Goal: Obtain resource: Download file/media

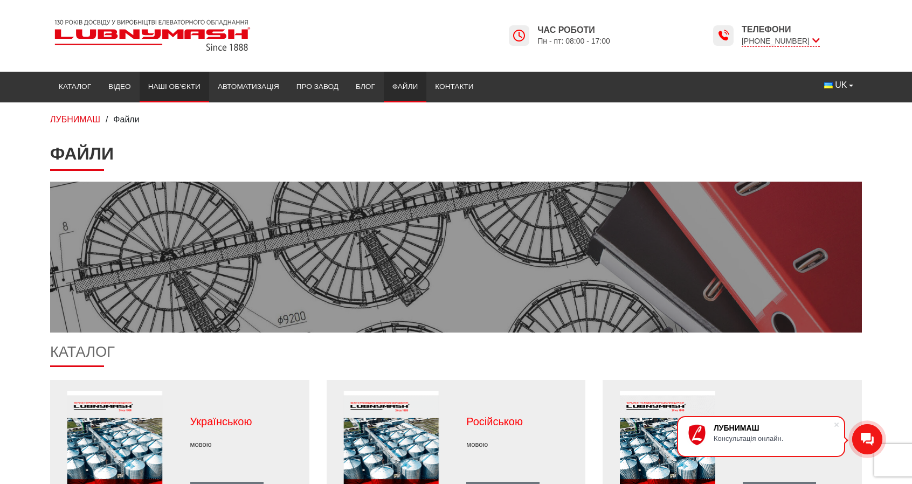
click at [181, 79] on link "Наші об’єкти" at bounding box center [175, 87] width 70 height 24
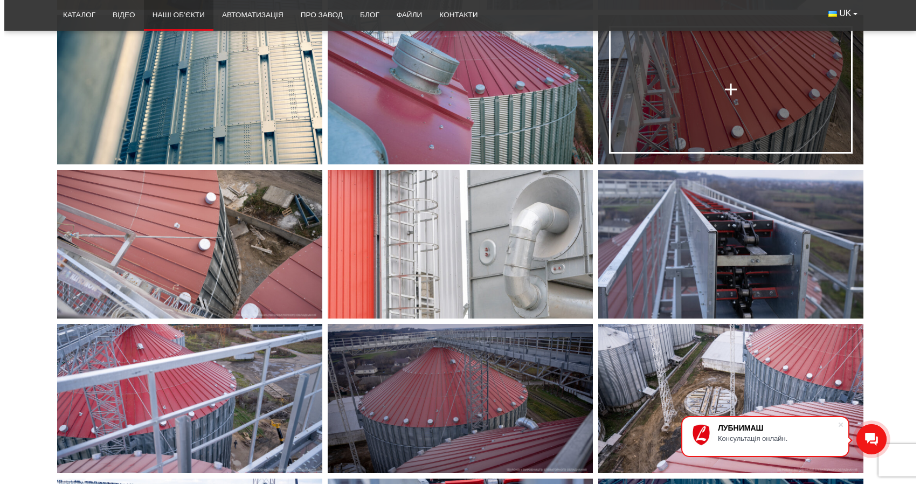
scroll to position [1293, 0]
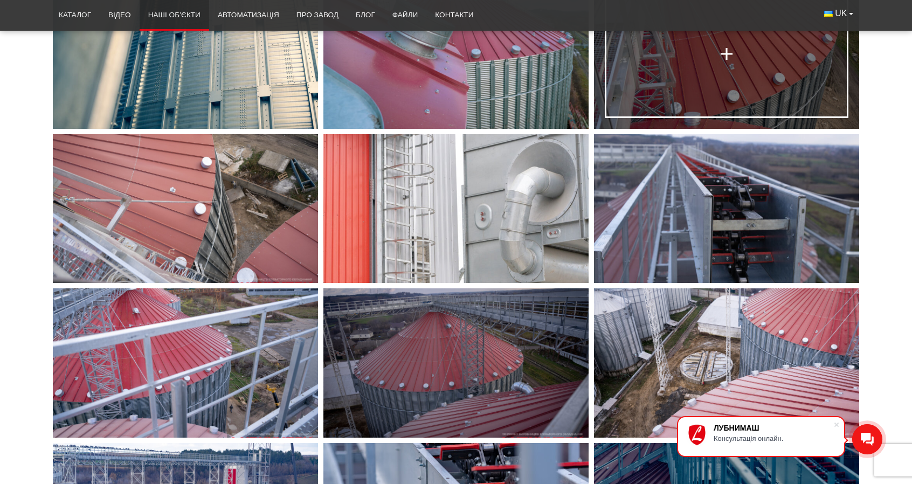
click at [728, 72] on link at bounding box center [726, 54] width 265 height 149
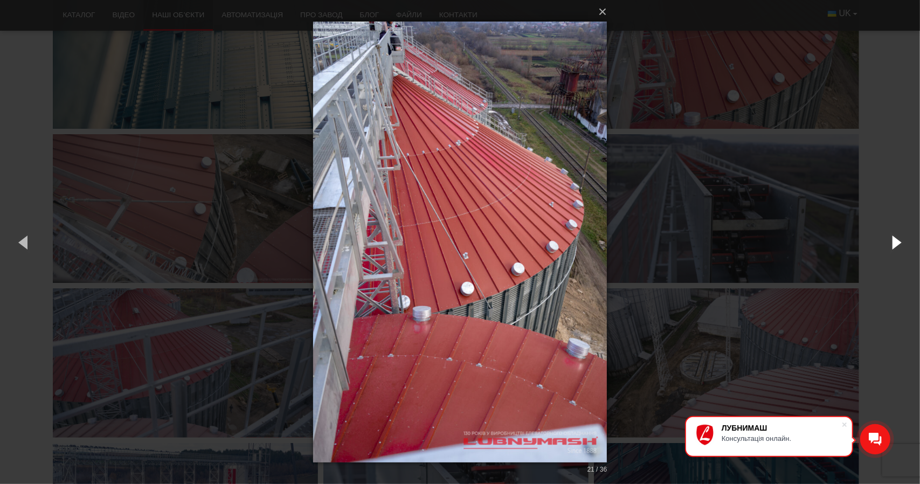
click at [901, 241] on button "button" at bounding box center [895, 241] width 48 height 59
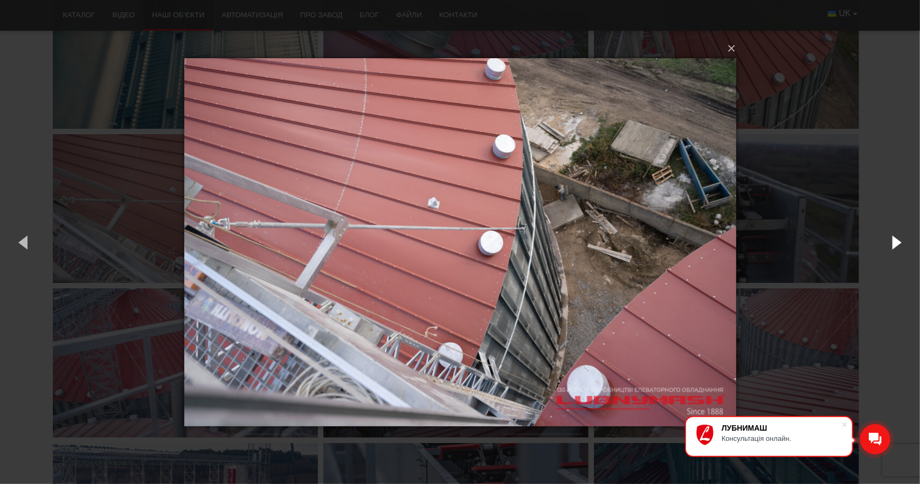
click at [902, 241] on button "button" at bounding box center [895, 241] width 48 height 59
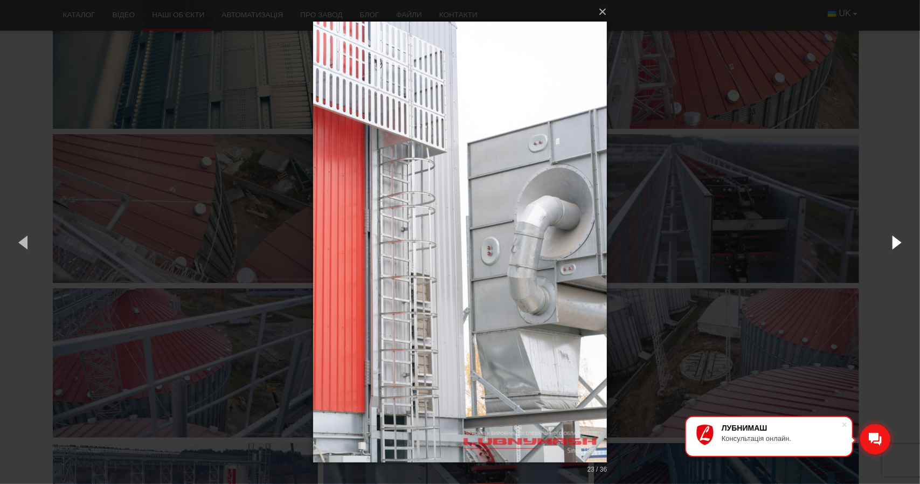
click at [902, 241] on button "button" at bounding box center [895, 241] width 48 height 59
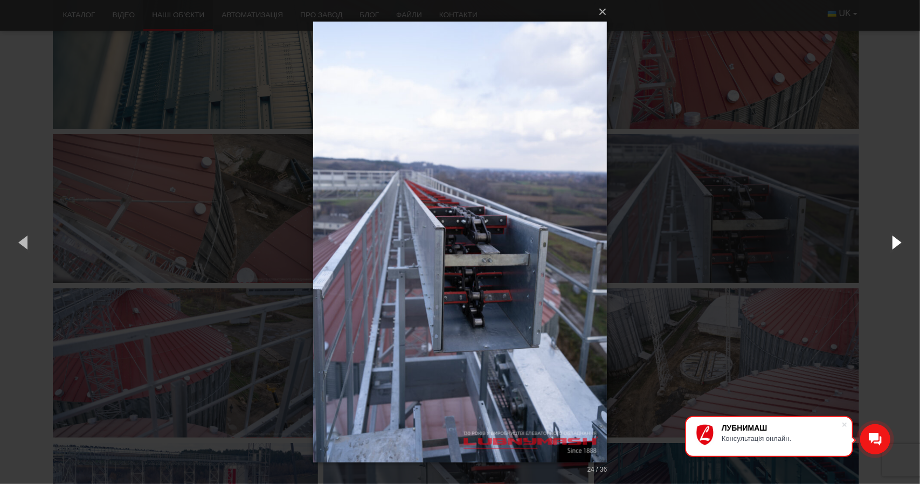
click at [902, 241] on button "button" at bounding box center [895, 241] width 48 height 59
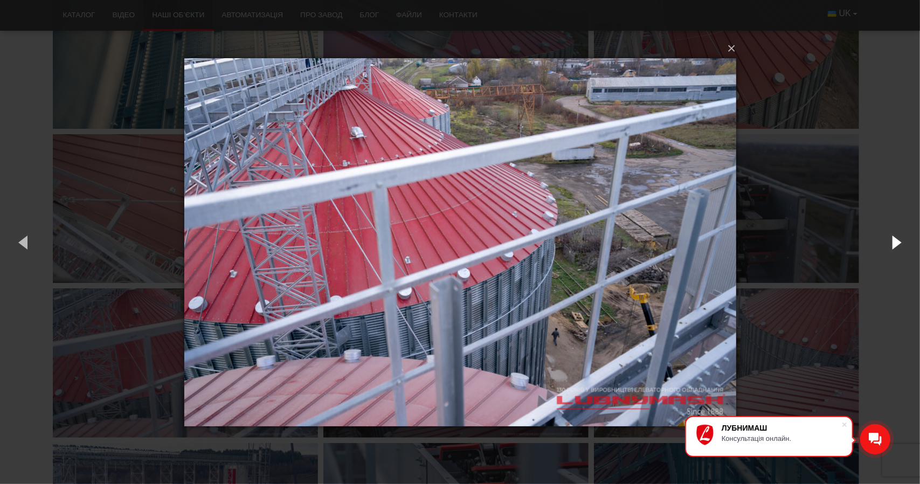
click at [902, 241] on button "button" at bounding box center [895, 241] width 48 height 59
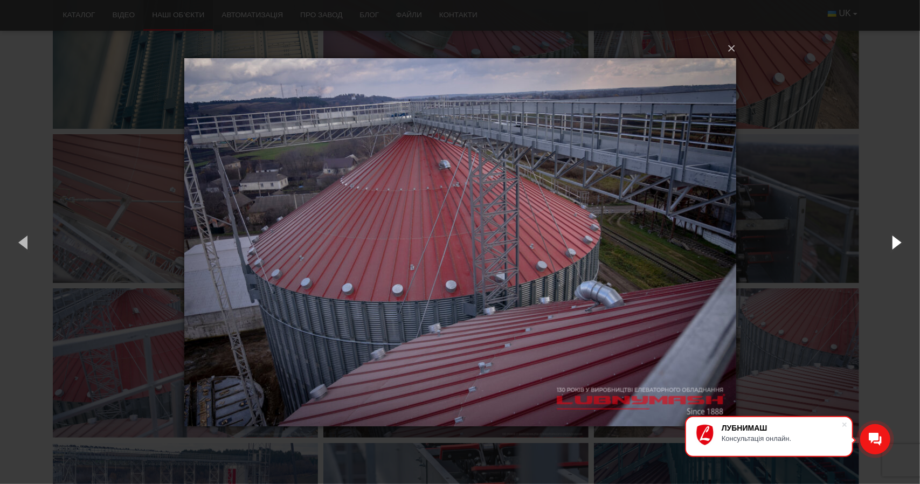
click at [902, 242] on button "button" at bounding box center [895, 241] width 48 height 59
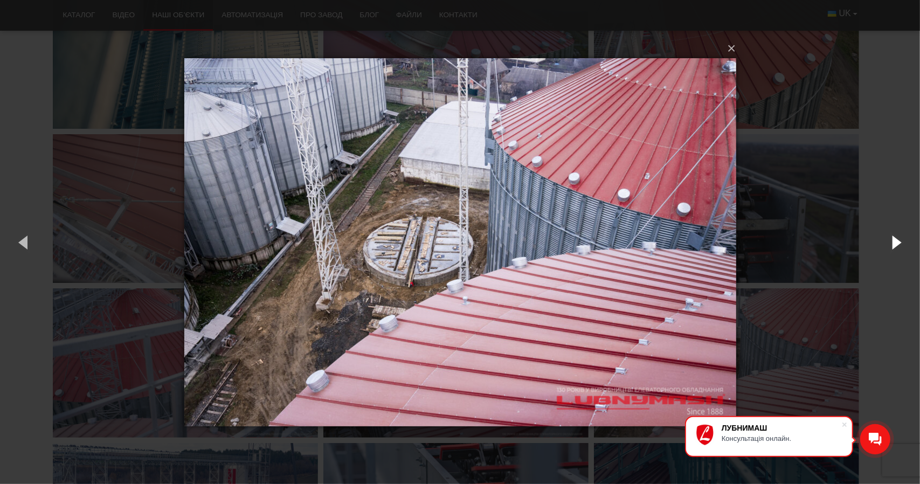
click at [901, 243] on button "button" at bounding box center [895, 241] width 48 height 59
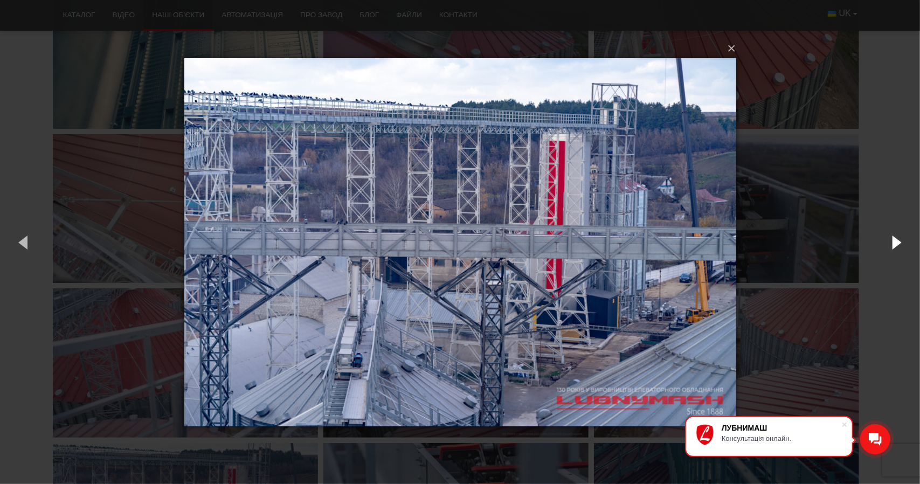
click at [901, 243] on button "button" at bounding box center [895, 241] width 48 height 59
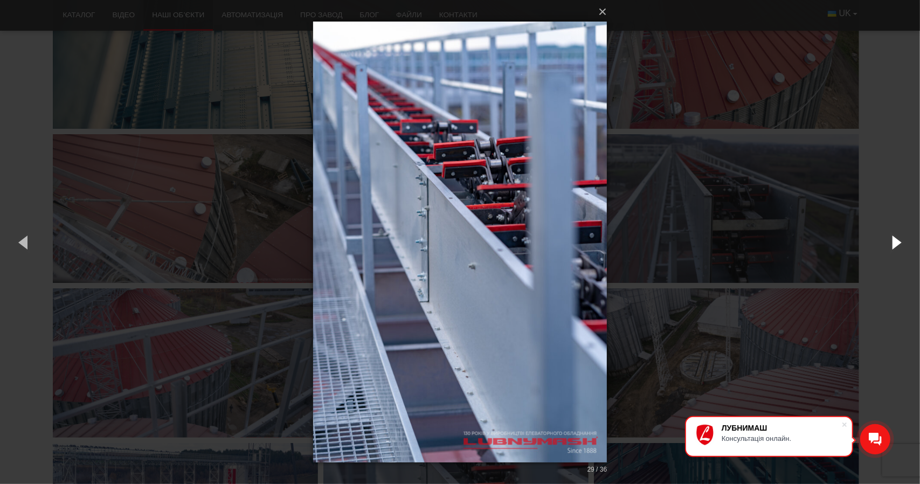
click at [901, 243] on button "button" at bounding box center [895, 241] width 48 height 59
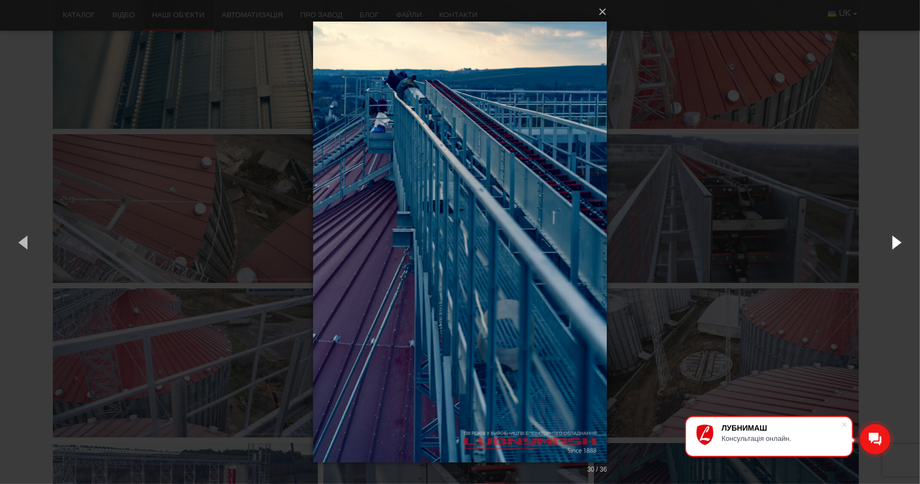
click at [901, 243] on button "button" at bounding box center [895, 241] width 48 height 59
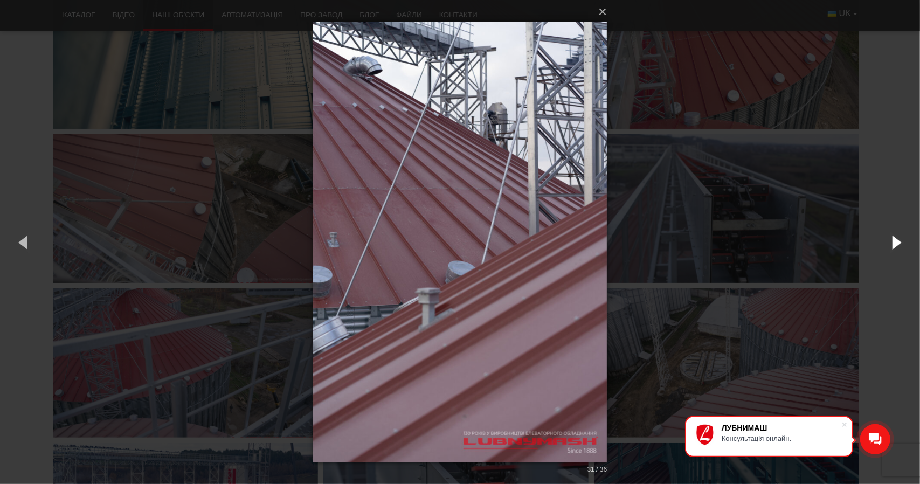
click at [901, 243] on button "button" at bounding box center [895, 241] width 48 height 59
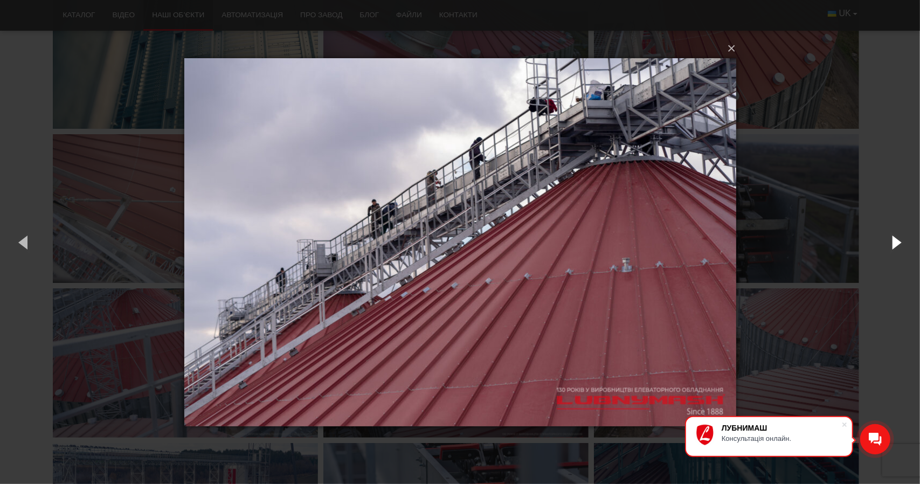
click at [901, 243] on button "button" at bounding box center [895, 241] width 48 height 59
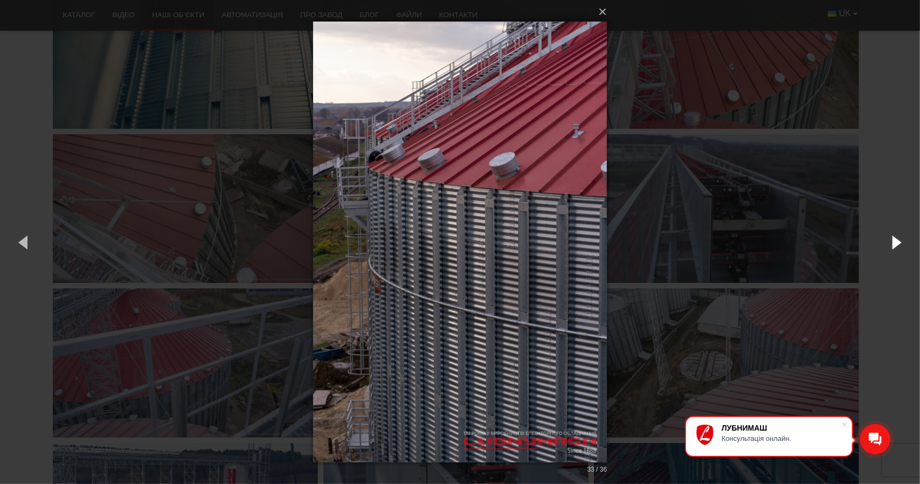
click at [901, 243] on button "button" at bounding box center [895, 241] width 48 height 59
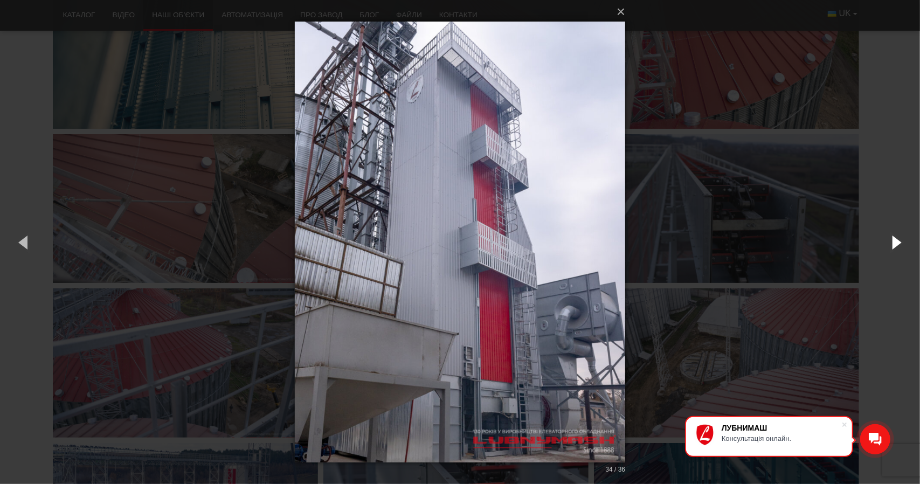
click at [901, 243] on button "button" at bounding box center [895, 241] width 48 height 59
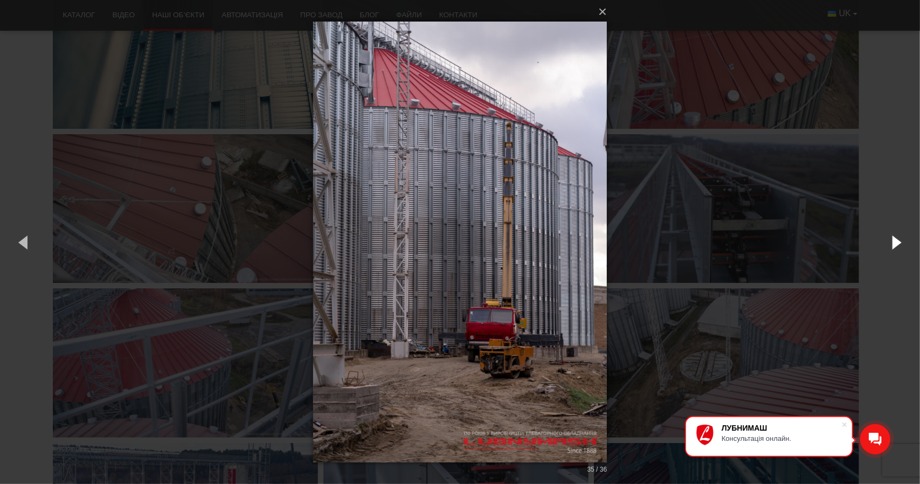
click at [901, 243] on button "button" at bounding box center [895, 241] width 48 height 59
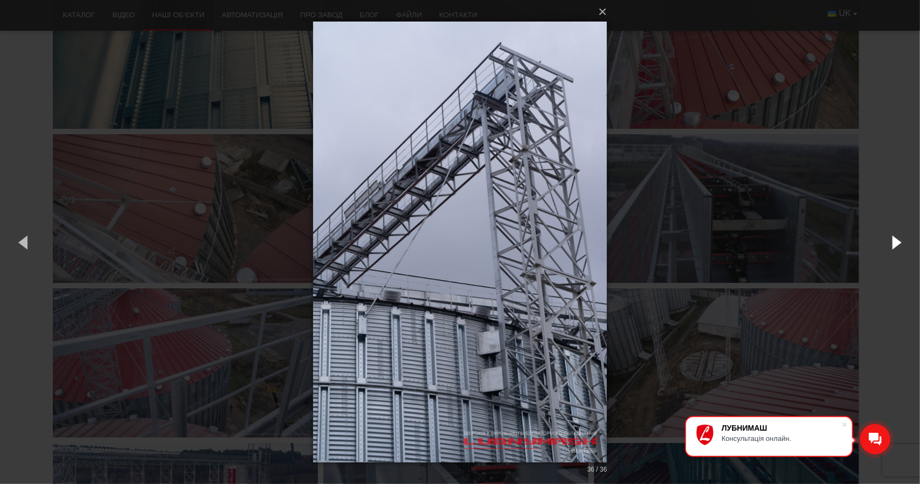
click at [901, 243] on button "button" at bounding box center [895, 241] width 48 height 59
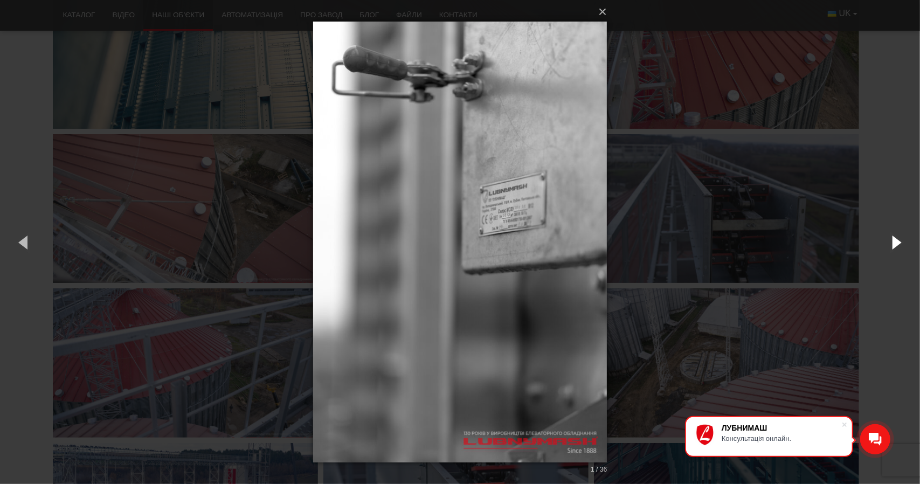
click at [901, 243] on button "button" at bounding box center [895, 241] width 48 height 59
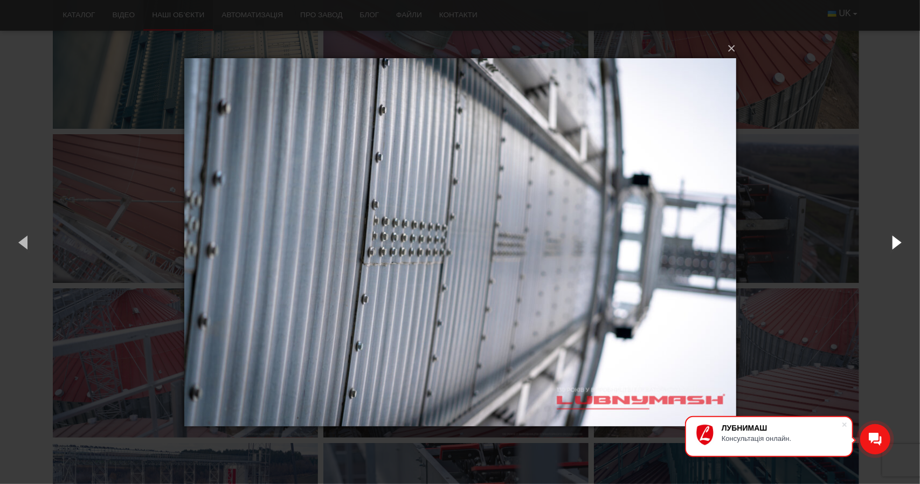
click at [901, 243] on button "button" at bounding box center [895, 241] width 48 height 59
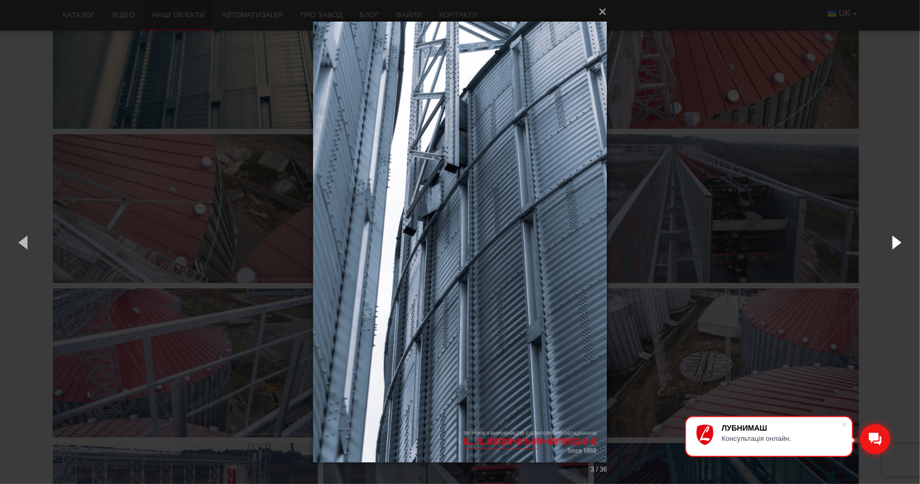
click at [901, 243] on button "button" at bounding box center [895, 241] width 48 height 59
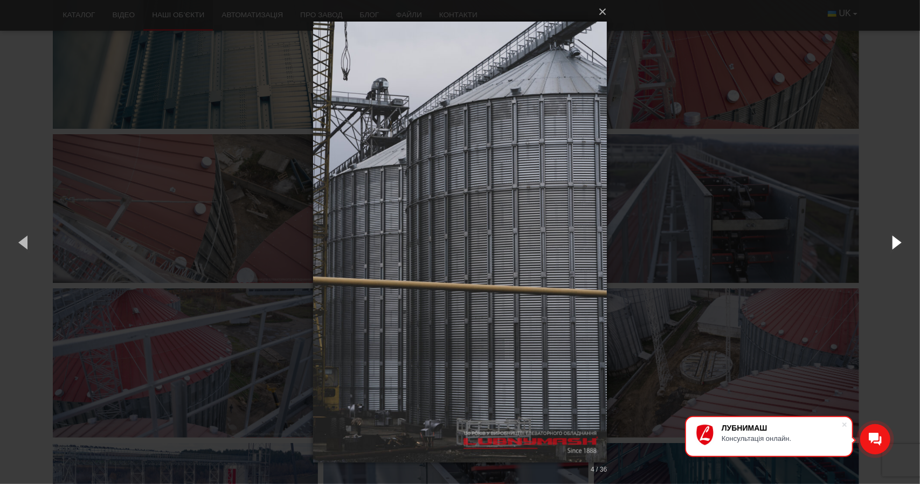
click at [901, 243] on button "button" at bounding box center [895, 241] width 48 height 59
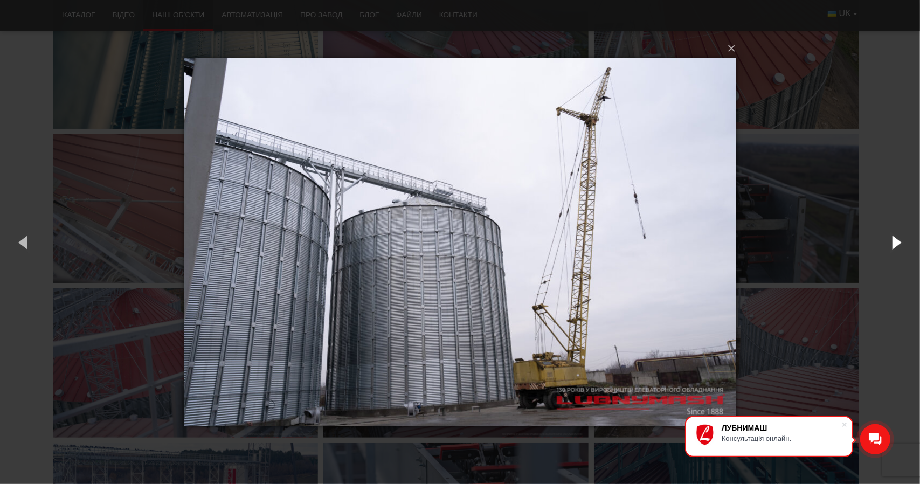
click at [901, 243] on button "button" at bounding box center [895, 241] width 48 height 59
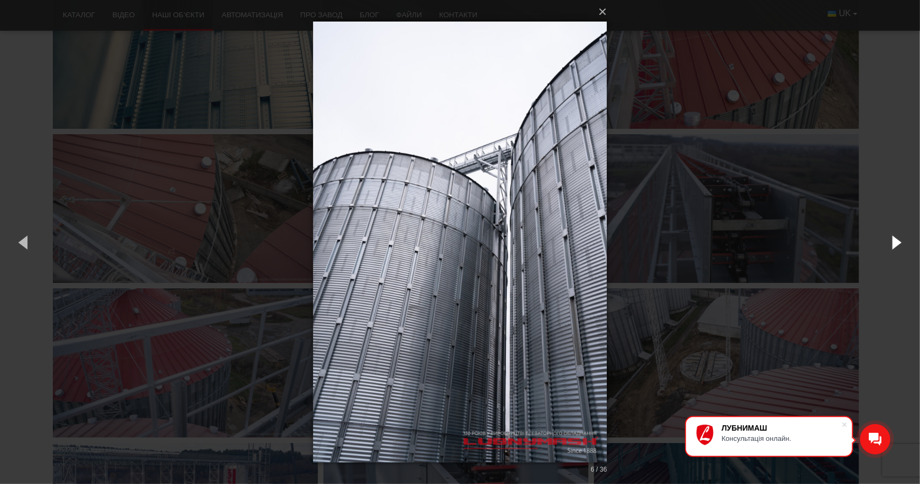
click at [901, 243] on button "button" at bounding box center [895, 241] width 48 height 59
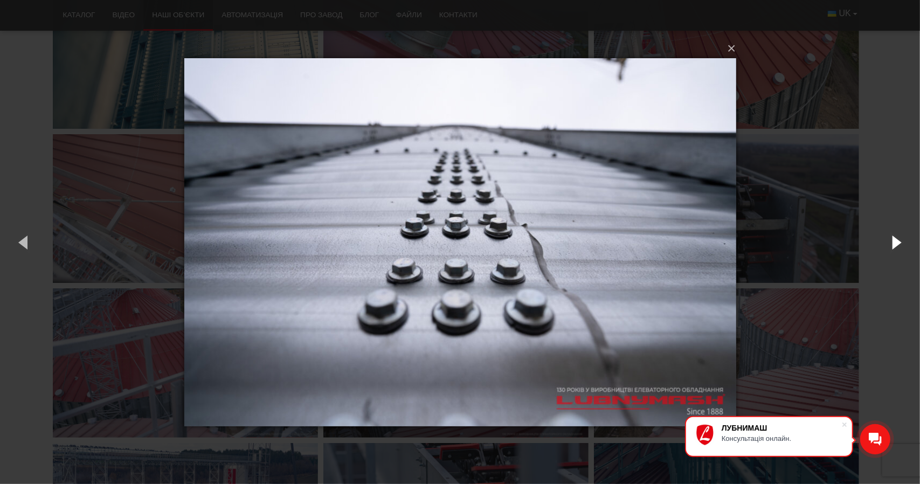
click at [901, 243] on button "button" at bounding box center [895, 241] width 48 height 59
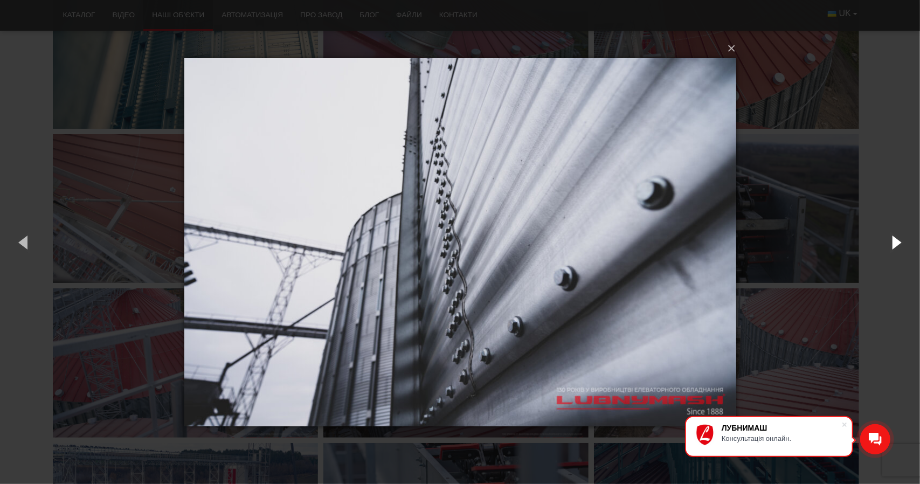
click at [901, 243] on button "button" at bounding box center [895, 241] width 48 height 59
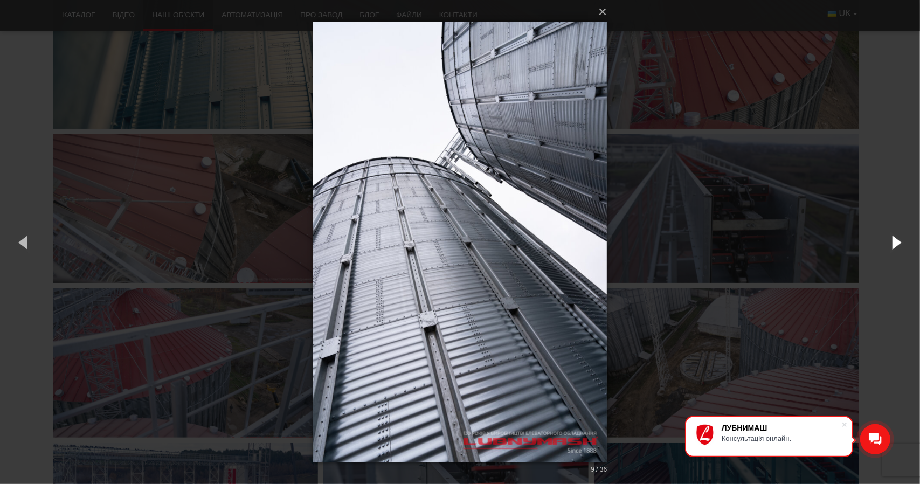
click at [901, 243] on button "button" at bounding box center [895, 241] width 48 height 59
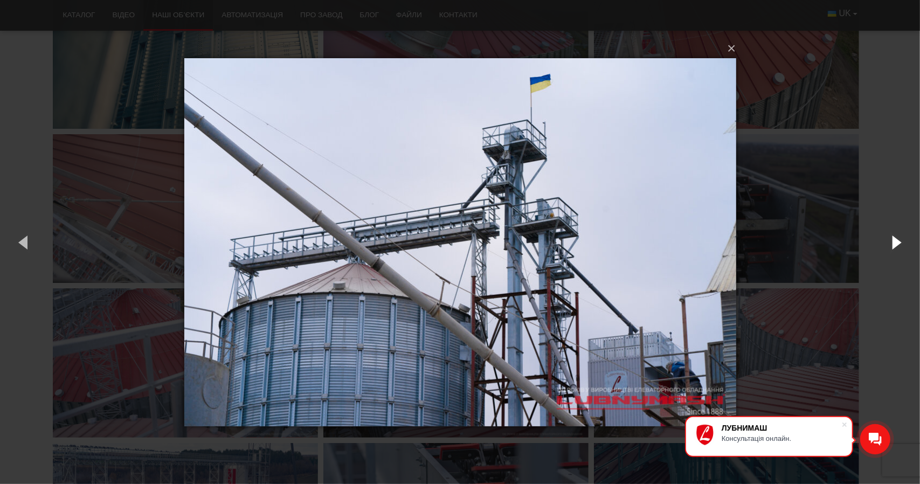
click at [901, 243] on button "button" at bounding box center [895, 241] width 48 height 59
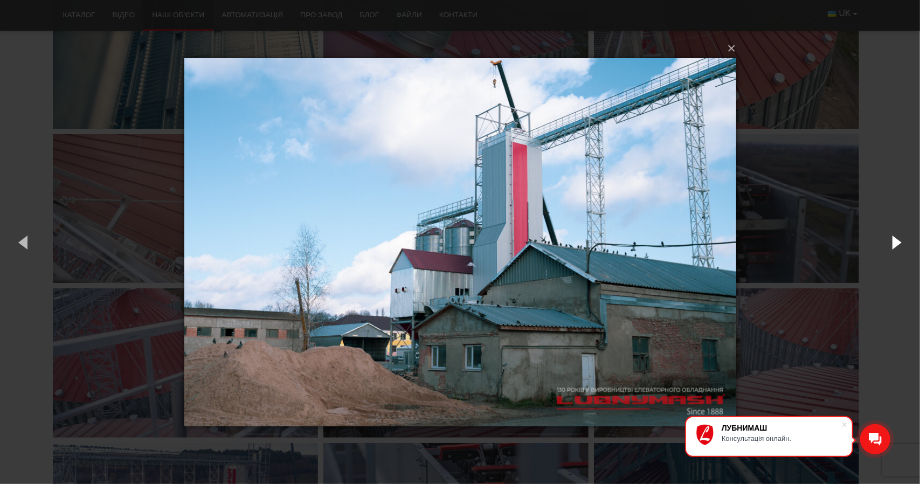
click at [901, 243] on button "button" at bounding box center [895, 241] width 48 height 59
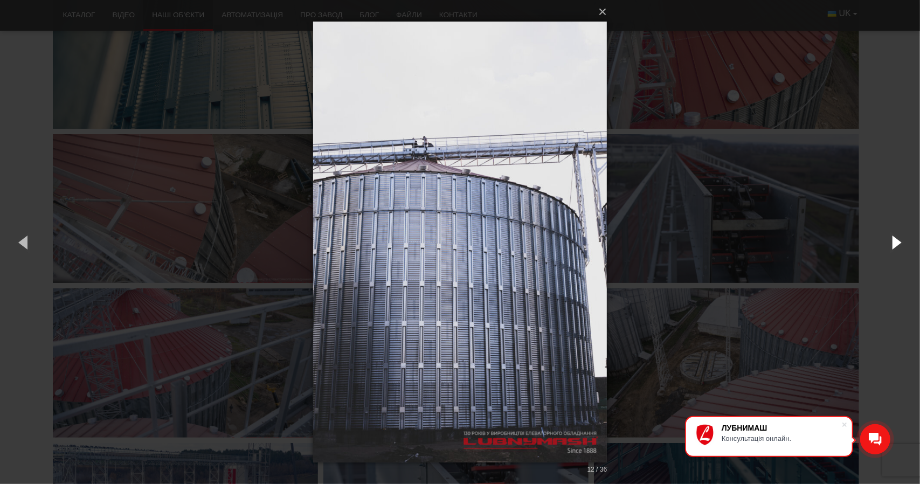
click at [901, 243] on button "button" at bounding box center [895, 241] width 48 height 59
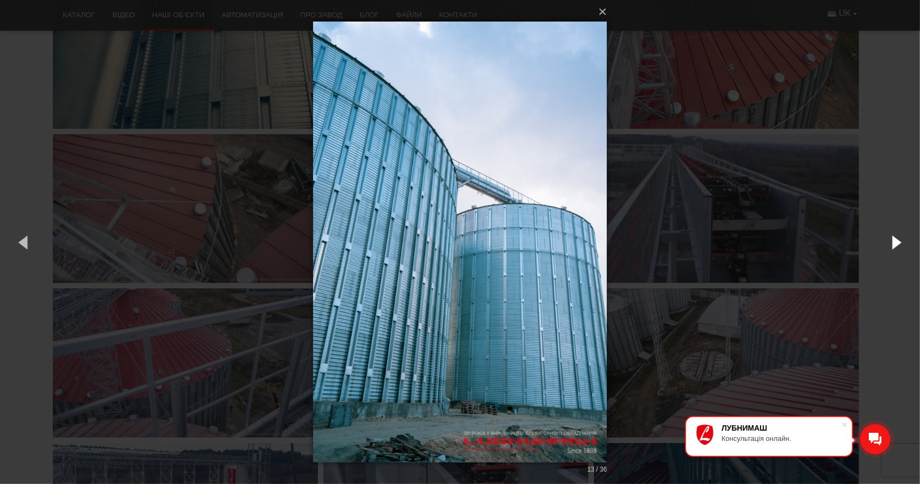
click at [901, 243] on button "button" at bounding box center [895, 241] width 48 height 59
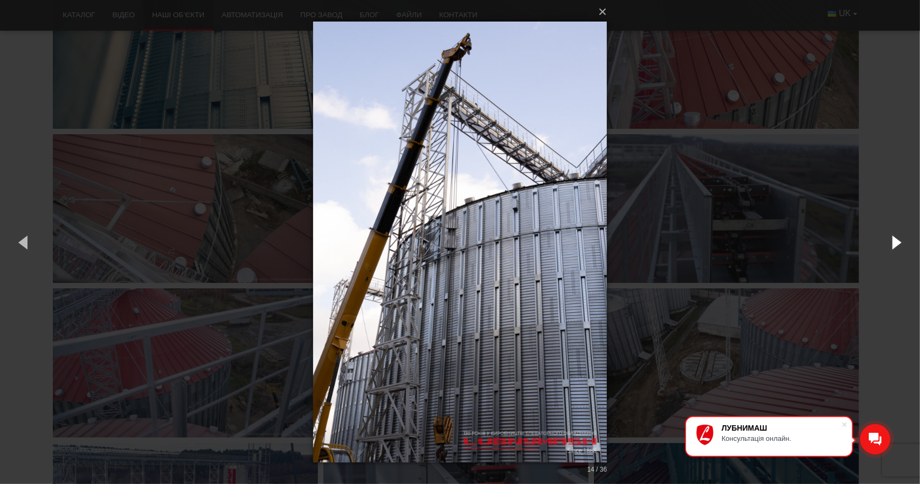
click at [901, 243] on button "button" at bounding box center [895, 241] width 48 height 59
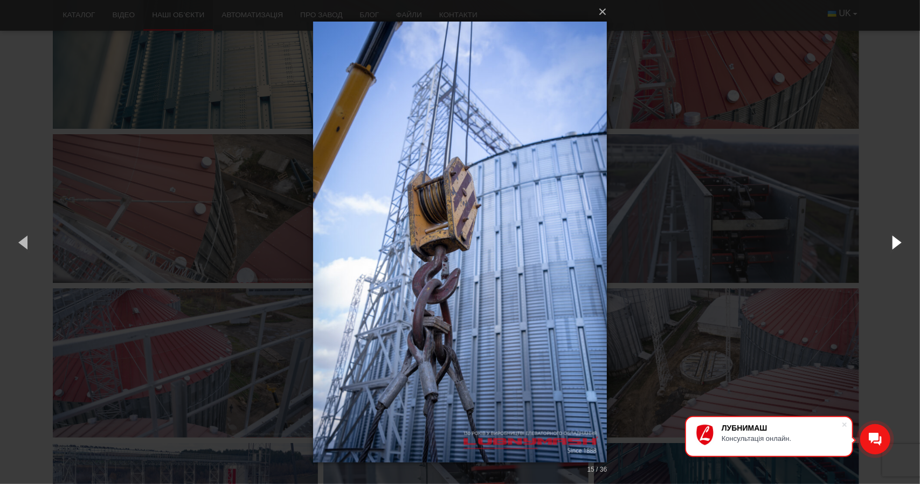
click at [901, 243] on button "button" at bounding box center [895, 241] width 48 height 59
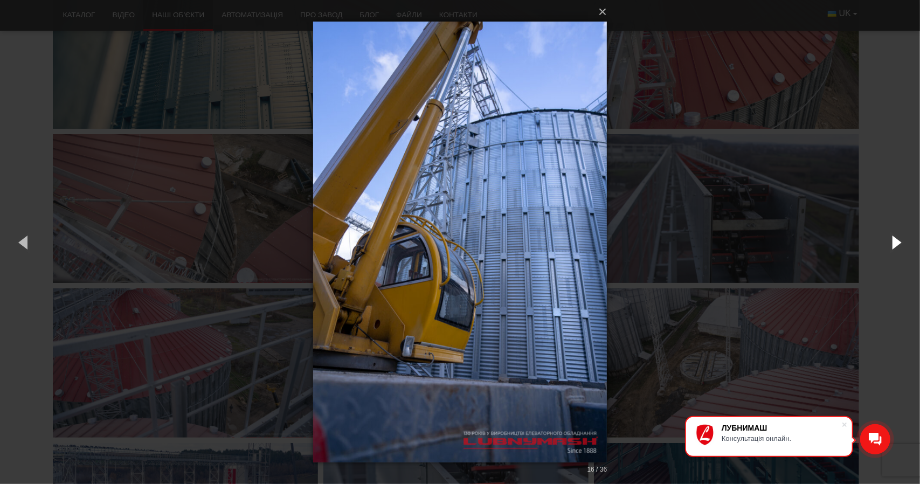
click at [901, 243] on button "button" at bounding box center [895, 241] width 48 height 59
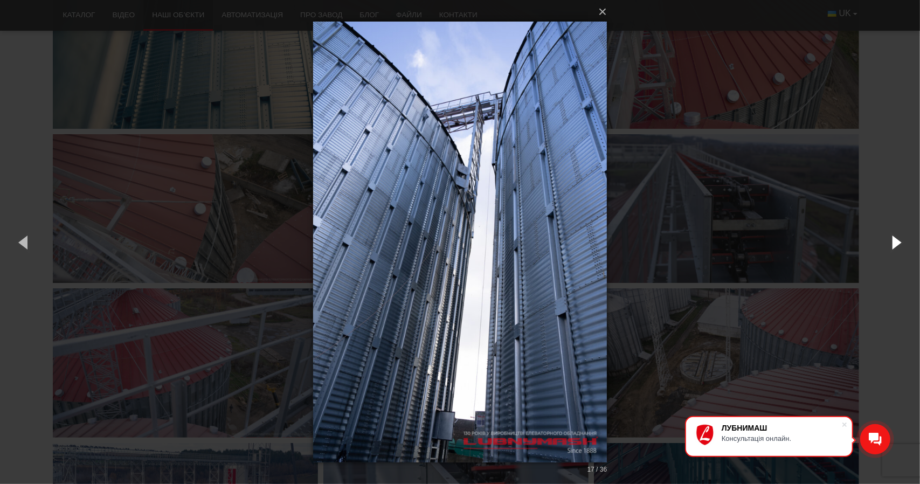
click at [901, 243] on button "button" at bounding box center [895, 241] width 48 height 59
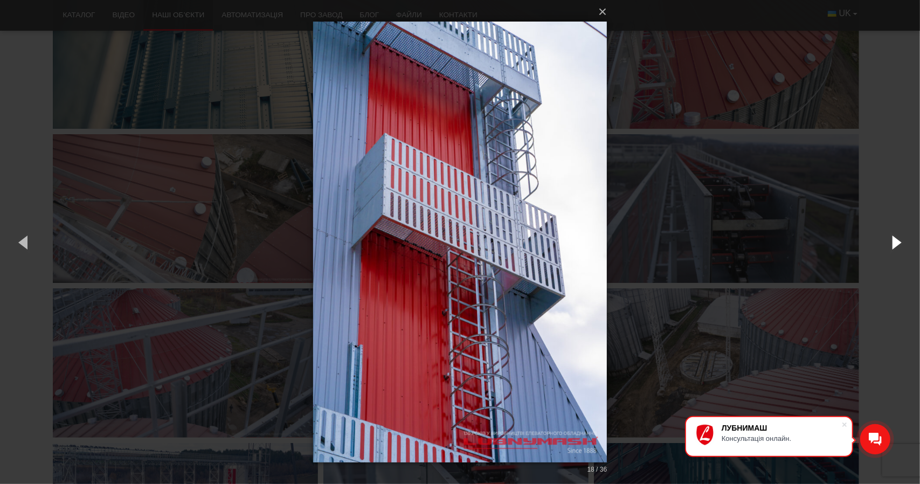
click at [901, 243] on button "button" at bounding box center [895, 241] width 48 height 59
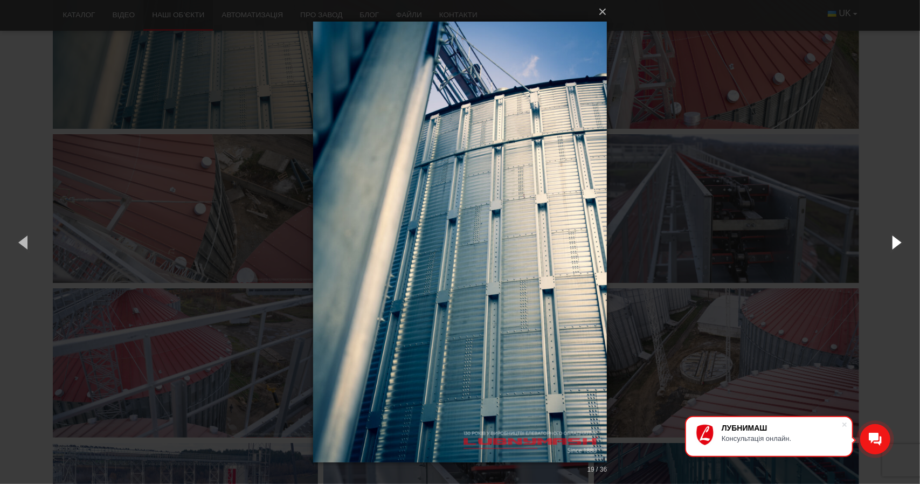
click at [901, 243] on button "button" at bounding box center [895, 241] width 48 height 59
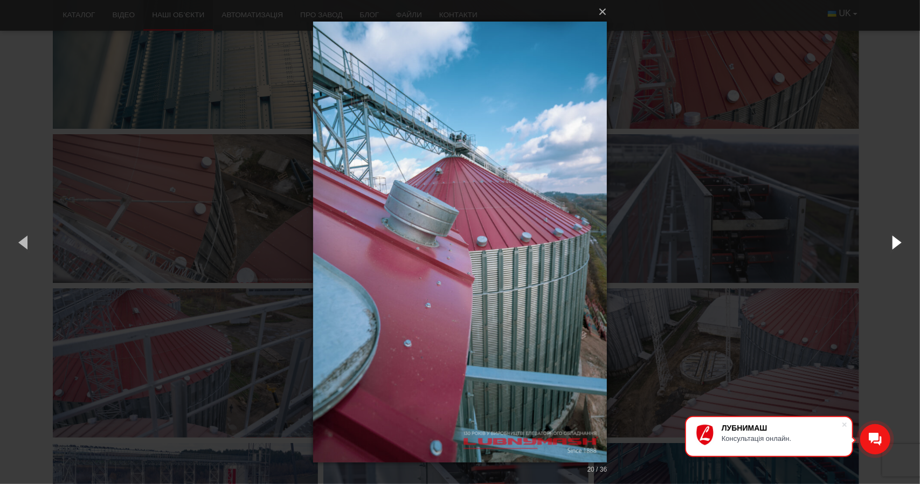
click at [901, 243] on button "button" at bounding box center [895, 241] width 48 height 59
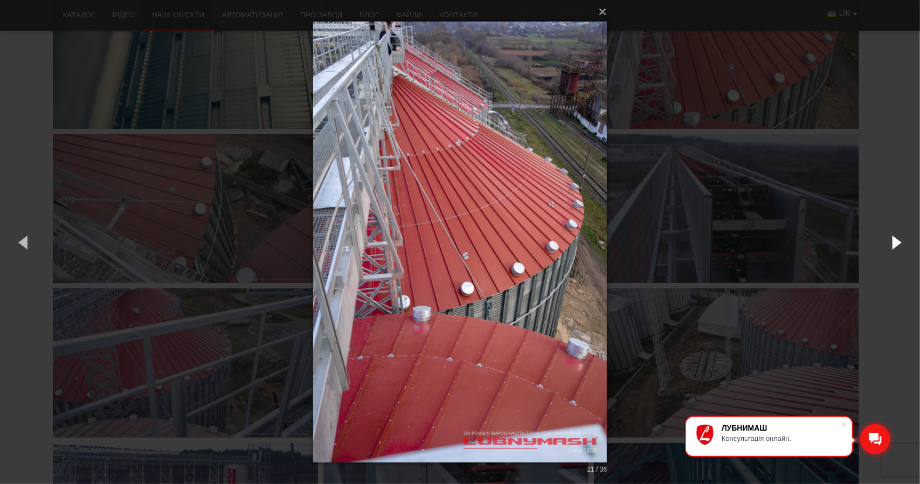
click at [901, 243] on button "button" at bounding box center [895, 241] width 48 height 59
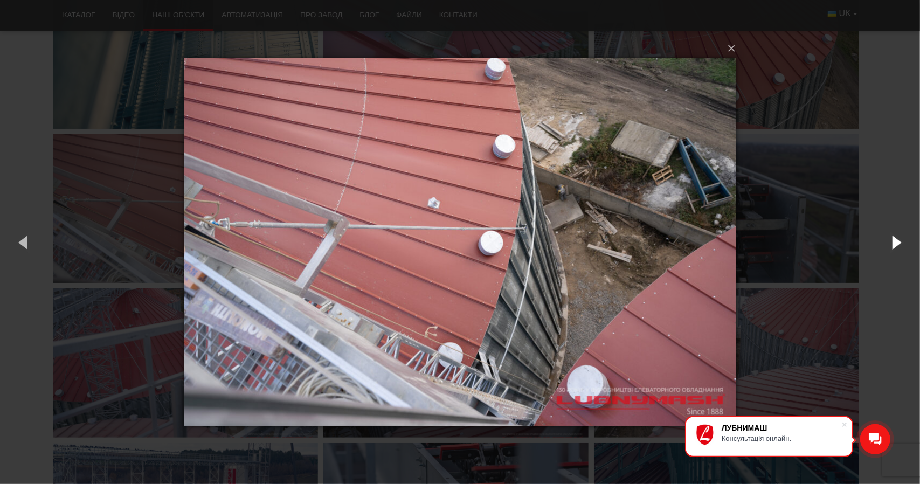
click at [901, 243] on button "button" at bounding box center [895, 241] width 48 height 59
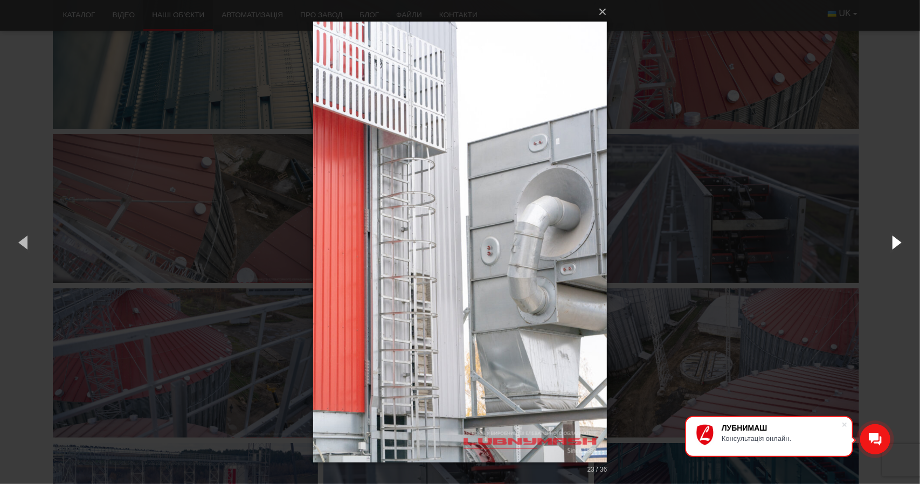
click at [901, 243] on button "button" at bounding box center [895, 241] width 48 height 59
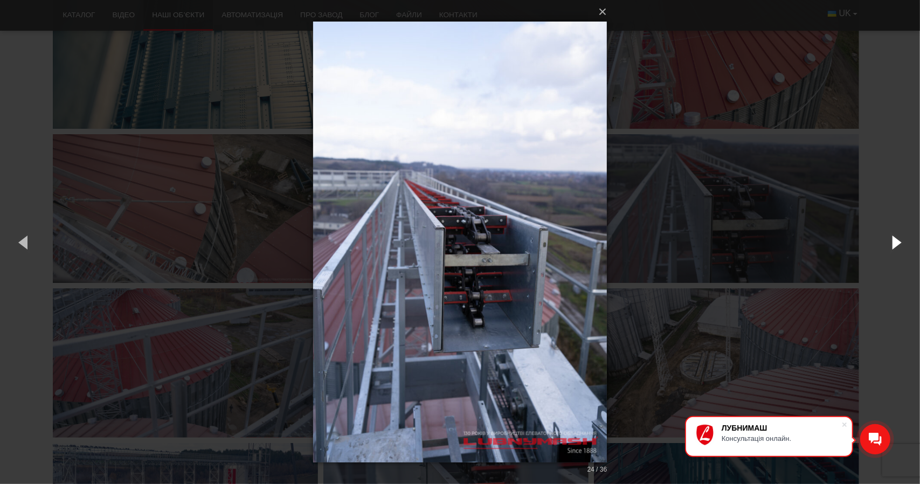
click at [901, 243] on button "button" at bounding box center [895, 241] width 48 height 59
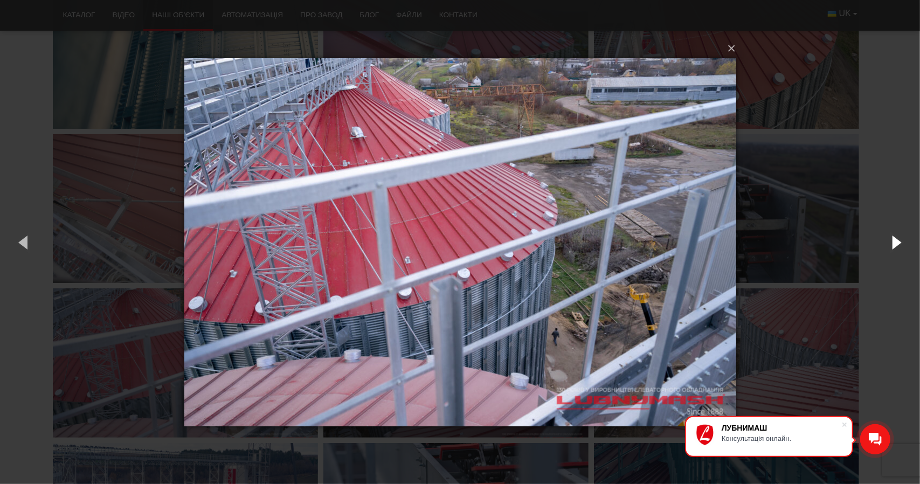
click at [901, 243] on button "button" at bounding box center [895, 241] width 48 height 59
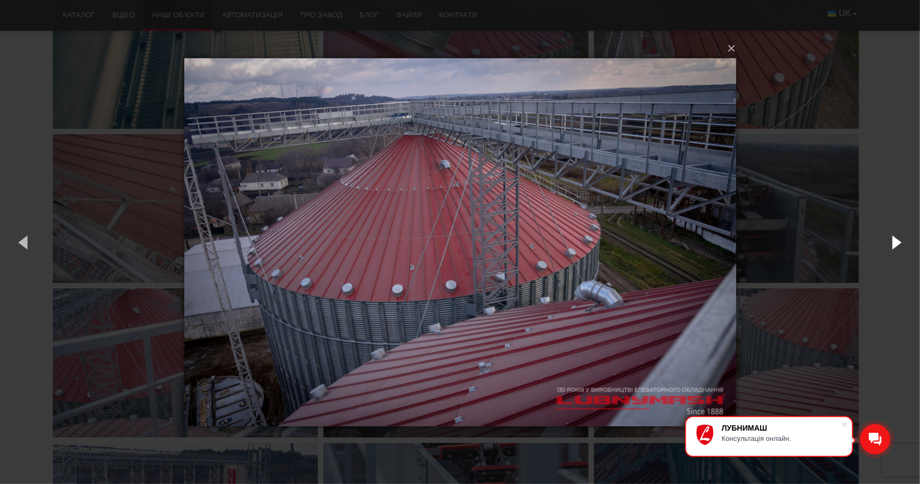
click at [901, 243] on button "button" at bounding box center [895, 241] width 48 height 59
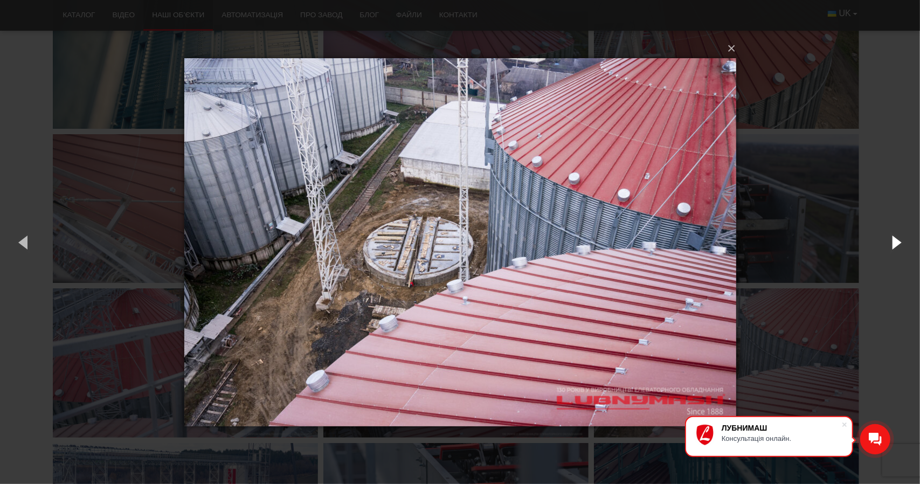
click at [901, 243] on button "button" at bounding box center [895, 241] width 48 height 59
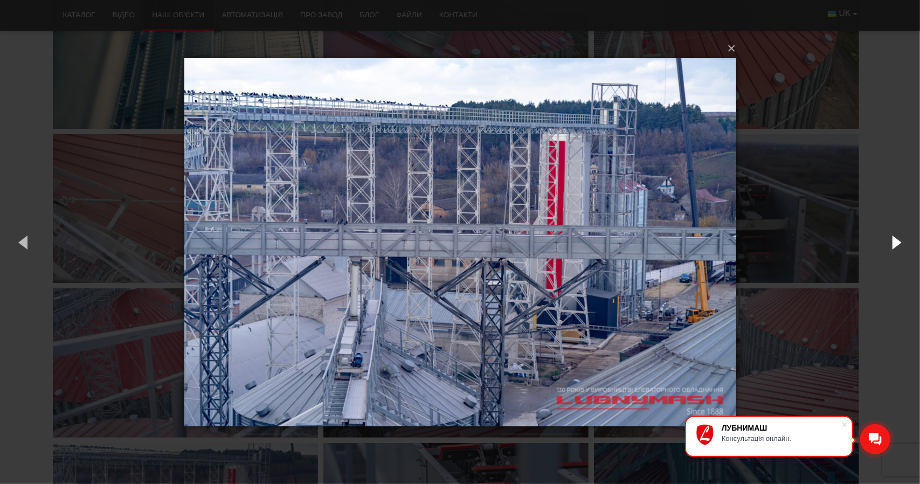
click at [901, 243] on button "button" at bounding box center [895, 241] width 48 height 59
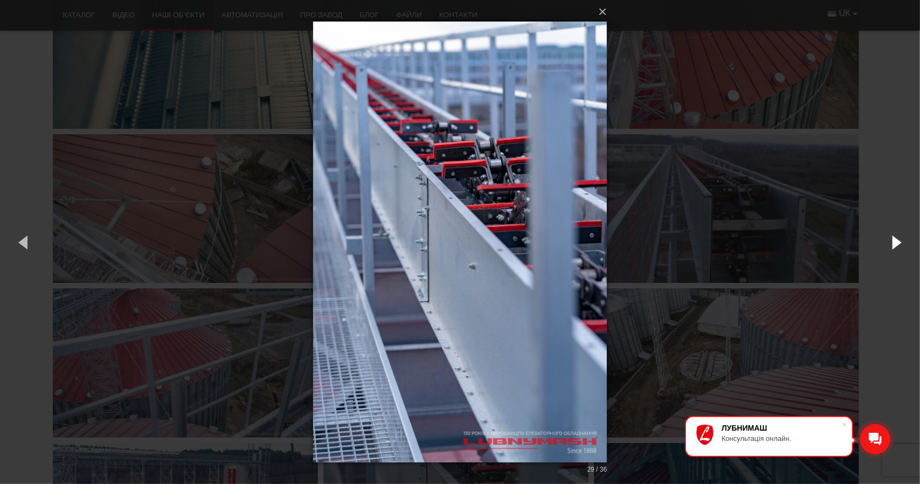
click at [901, 243] on button "button" at bounding box center [895, 241] width 48 height 59
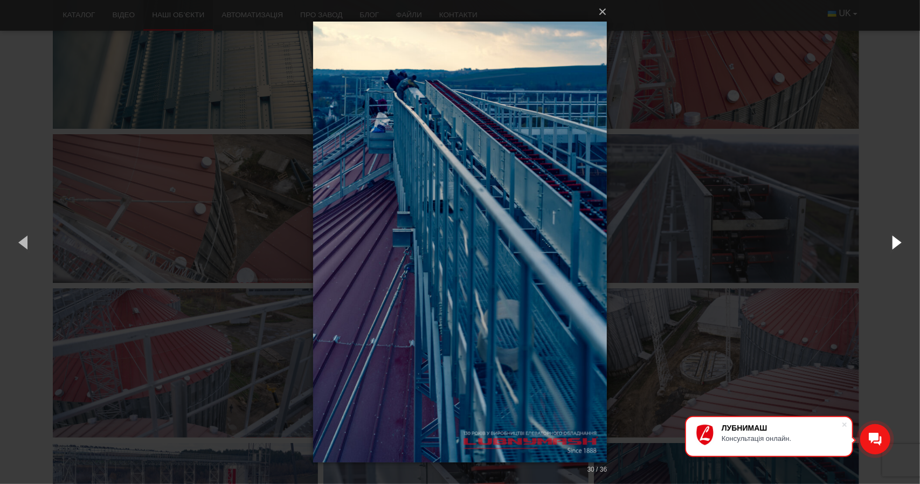
click at [901, 243] on button "button" at bounding box center [895, 241] width 48 height 59
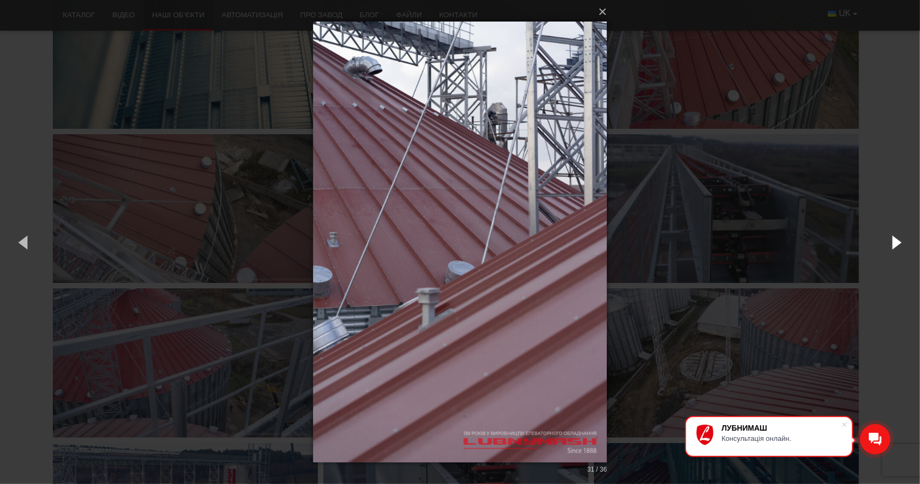
click at [901, 243] on button "button" at bounding box center [895, 241] width 48 height 59
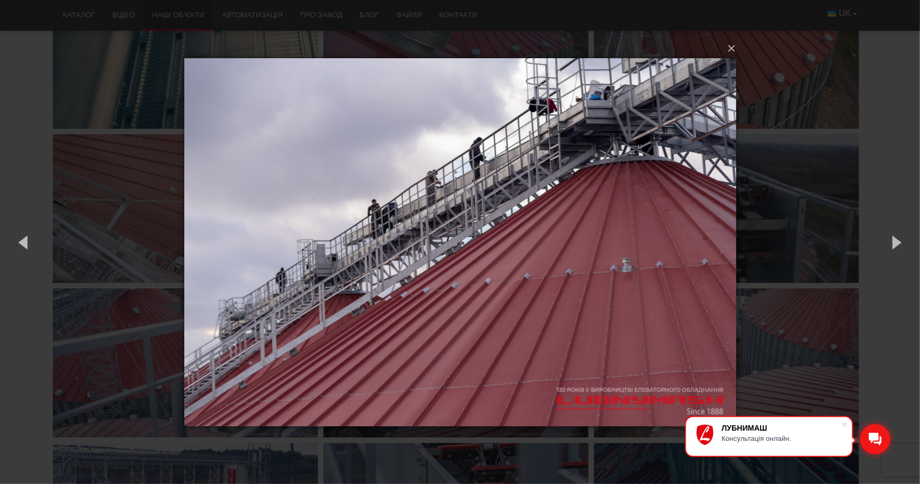
click at [891, 102] on div "× 32 / 36 Loading..." at bounding box center [460, 242] width 920 height 484
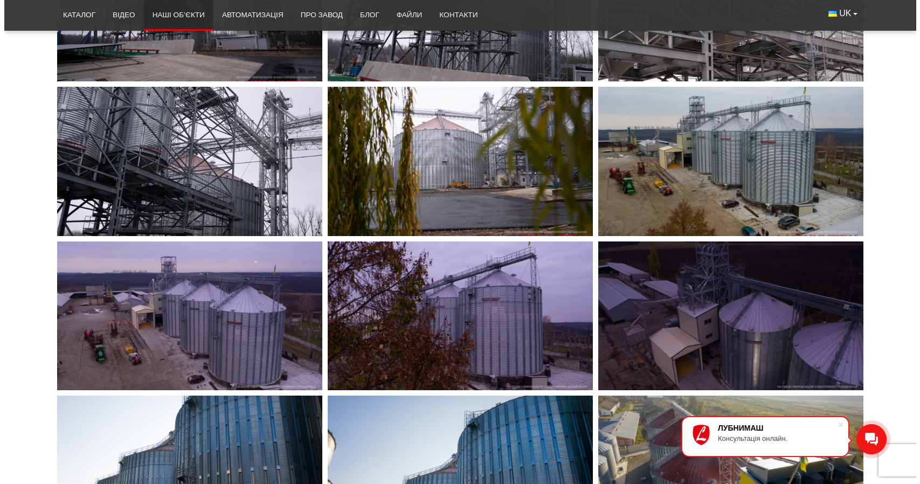
scroll to position [3050, 0]
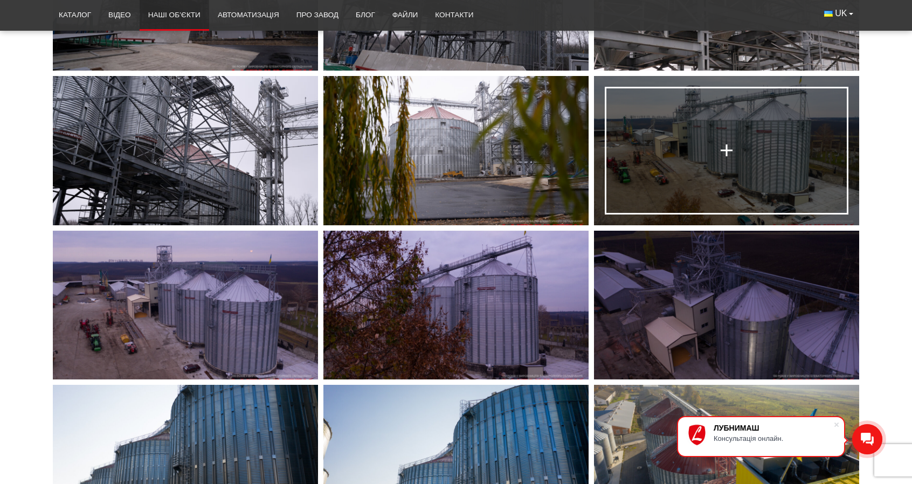
click at [720, 158] on div at bounding box center [726, 150] width 20 height 20
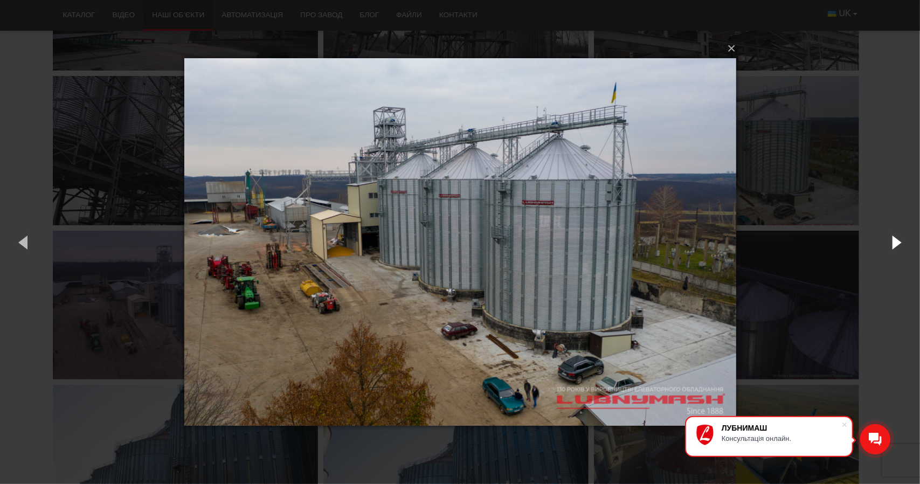
click at [901, 242] on button "button" at bounding box center [895, 241] width 48 height 59
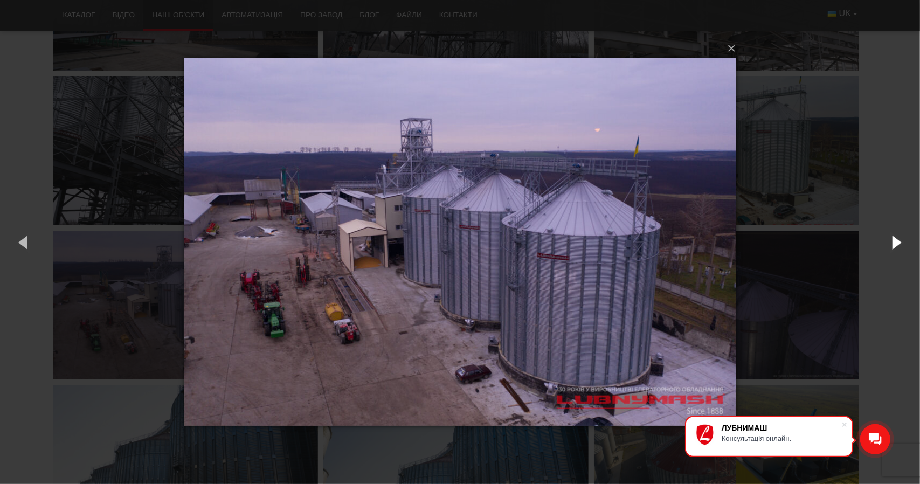
click at [901, 242] on button "button" at bounding box center [895, 241] width 48 height 59
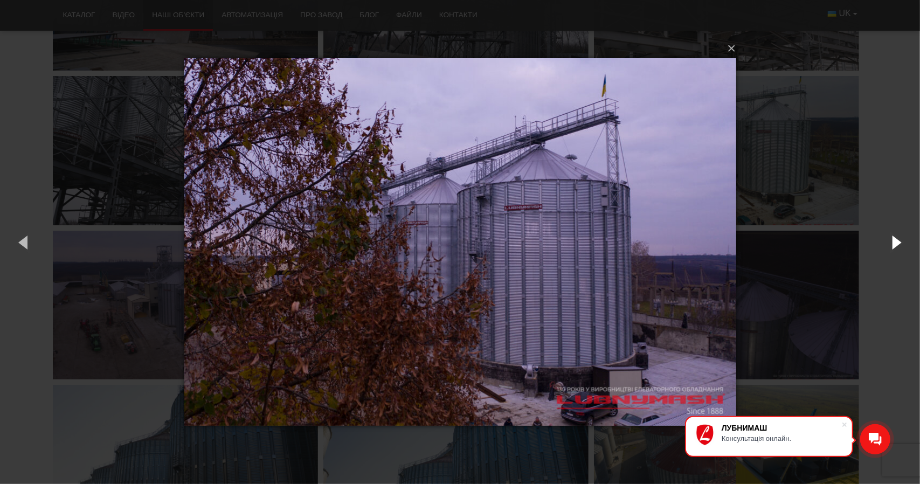
click at [901, 241] on button "button" at bounding box center [895, 241] width 48 height 59
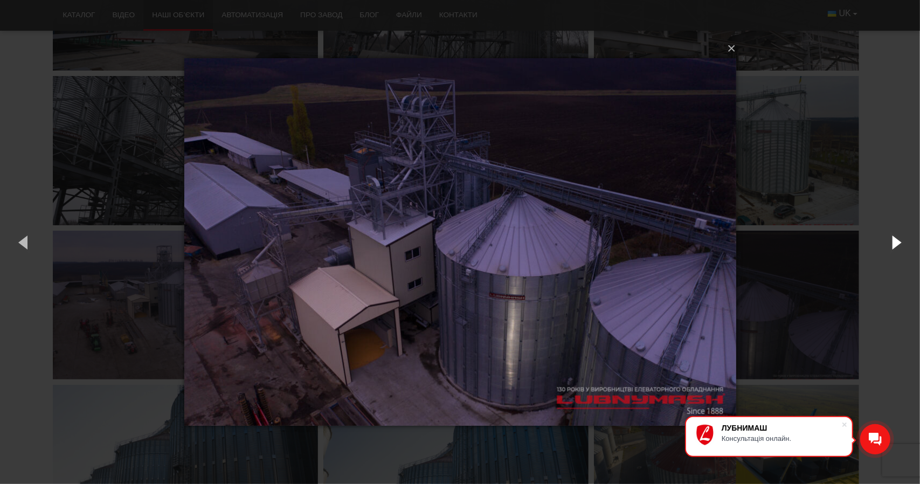
click at [901, 241] on button "button" at bounding box center [895, 241] width 48 height 59
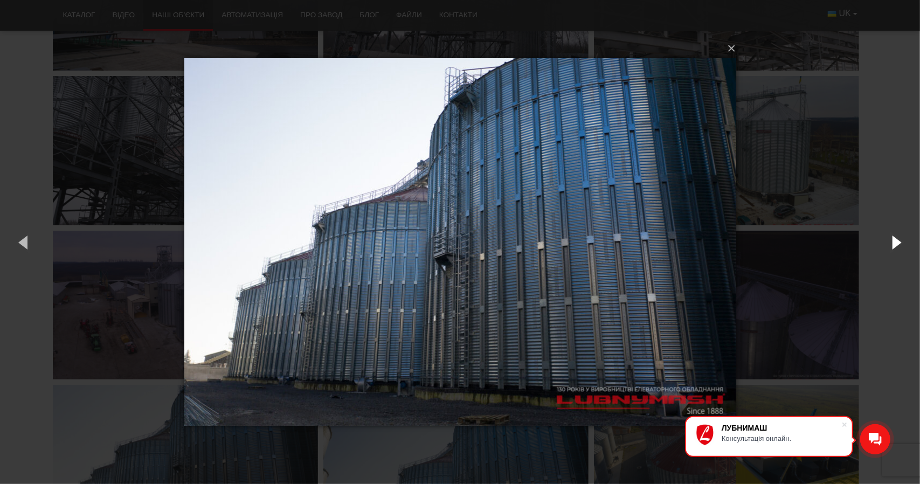
click at [901, 241] on button "button" at bounding box center [895, 241] width 48 height 59
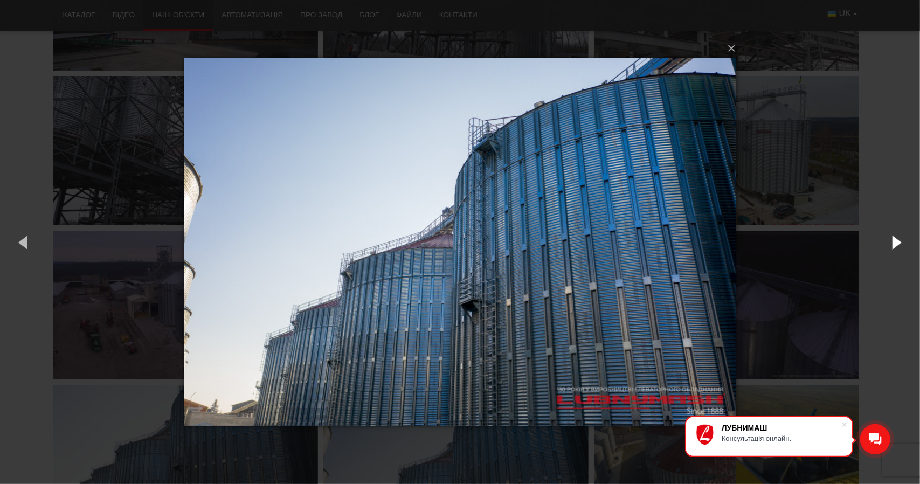
click at [901, 241] on button "button" at bounding box center [895, 241] width 48 height 59
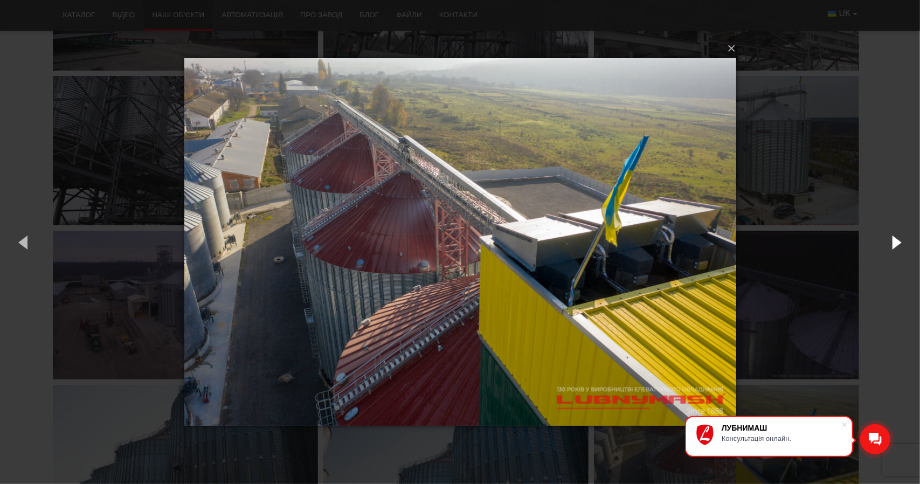
click at [901, 241] on button "button" at bounding box center [895, 241] width 48 height 59
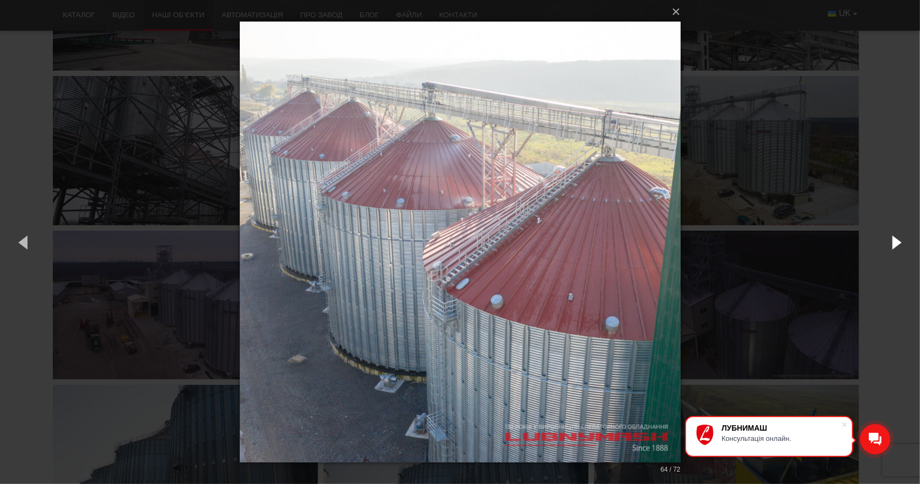
click at [901, 241] on button "button" at bounding box center [895, 241] width 48 height 59
